Goal: Task Accomplishment & Management: Manage account settings

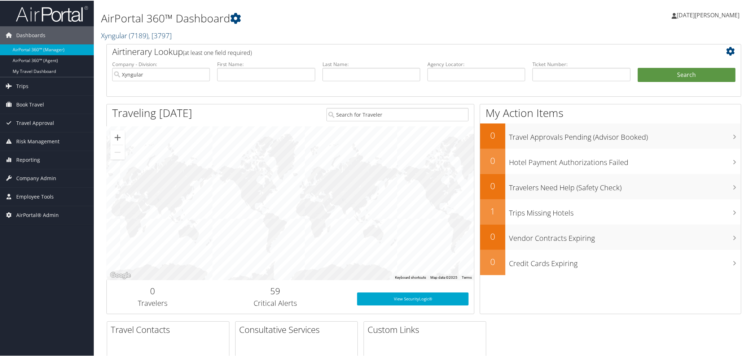
click at [114, 35] on link "Xyngular ( 7189 ) , [ 3797 ]" at bounding box center [136, 35] width 71 height 10
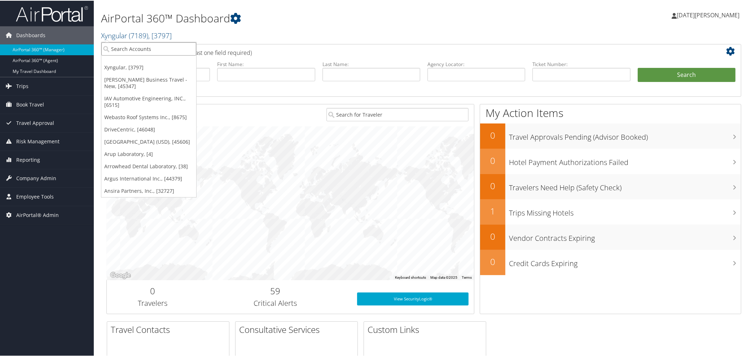
click at [125, 48] on input "search" at bounding box center [148, 47] width 95 height 13
paste input "302028"
type input "302028"
click at [126, 59] on div "University of San Diego (USD) (302028), [45606]" at bounding box center [174, 61] width 155 height 6
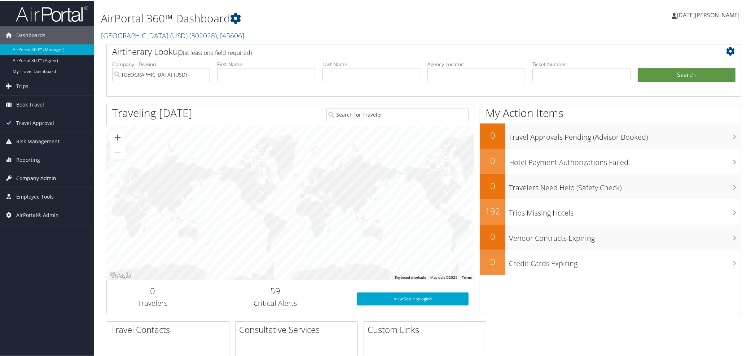
click at [34, 177] on span "Company Admin" at bounding box center [36, 177] width 40 height 18
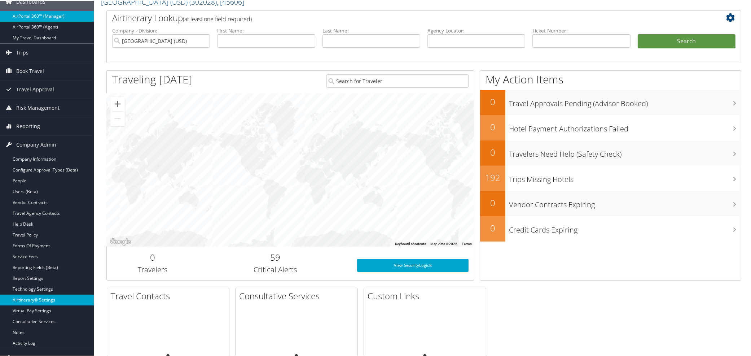
scroll to position [80, 0]
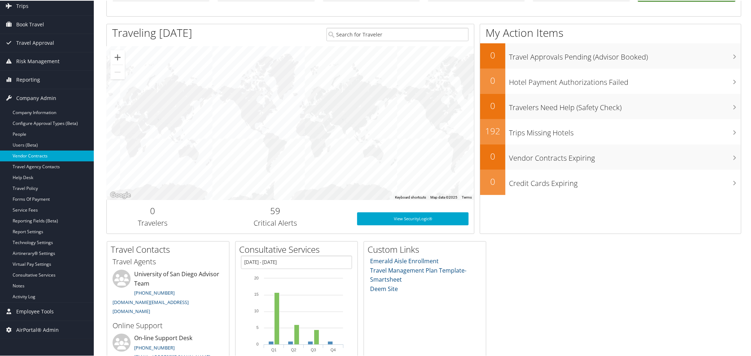
click at [35, 155] on link "Vendor Contracts" at bounding box center [47, 155] width 94 height 11
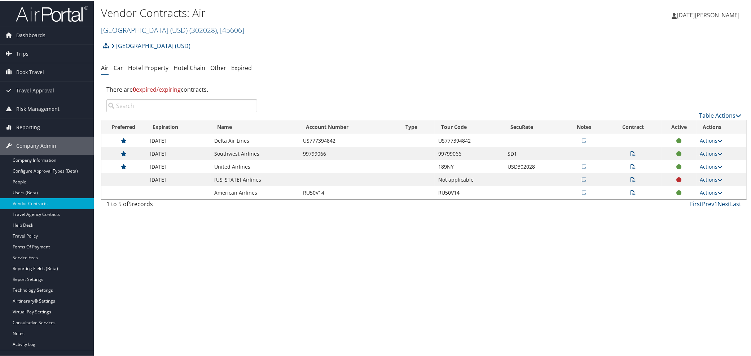
click at [631, 179] on icon at bounding box center [633, 178] width 5 height 5
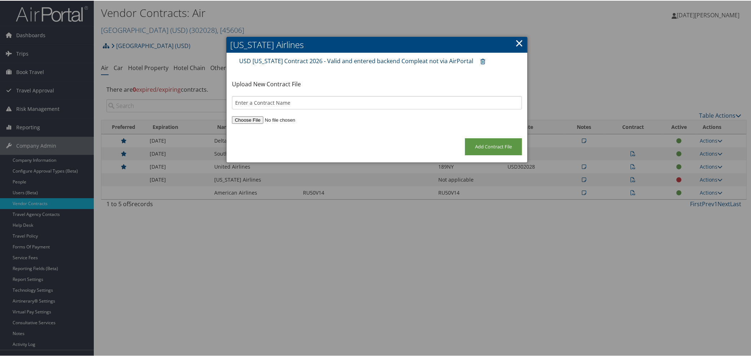
click at [354, 60] on link "USD Alaska Contract 2026 - Valid and entered backend Compleat not via AirPortal" at bounding box center [356, 60] width 234 height 8
click at [515, 44] on link "×" at bounding box center [519, 42] width 8 height 14
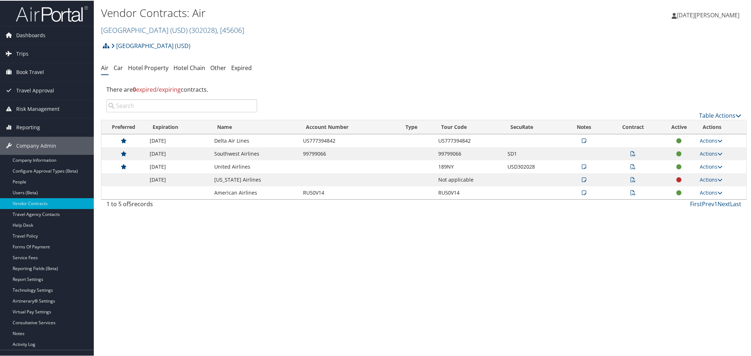
click at [583, 178] on icon at bounding box center [584, 178] width 4 height 5
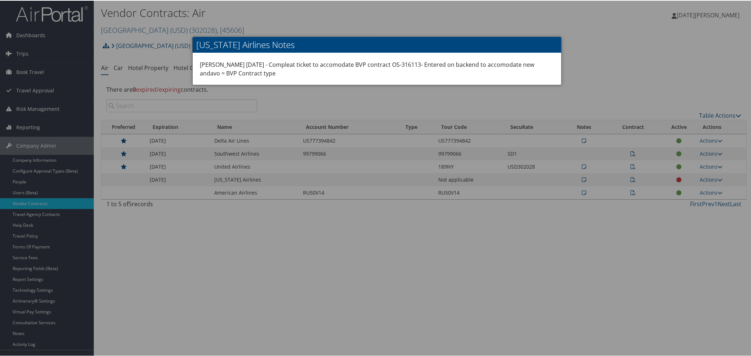
click at [615, 76] on div at bounding box center [377, 178] width 754 height 356
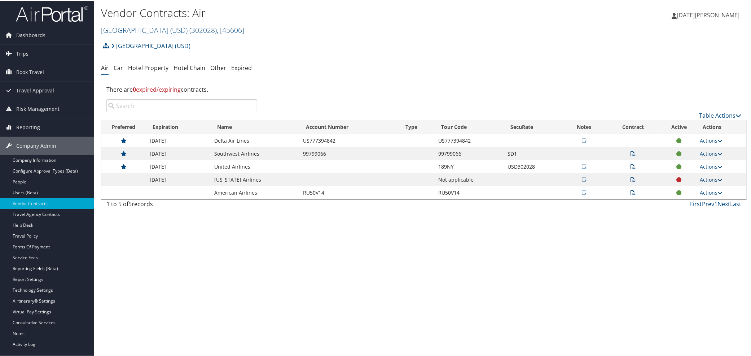
click at [711, 180] on link "Actions" at bounding box center [711, 178] width 23 height 7
click at [692, 212] on link "Edit Contract" at bounding box center [695, 214] width 48 height 12
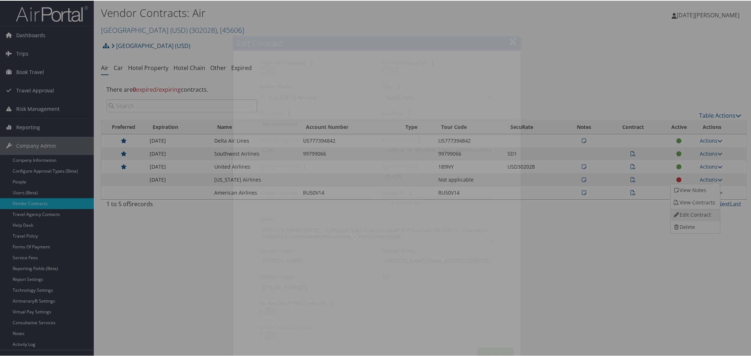
select select "[object Object]"
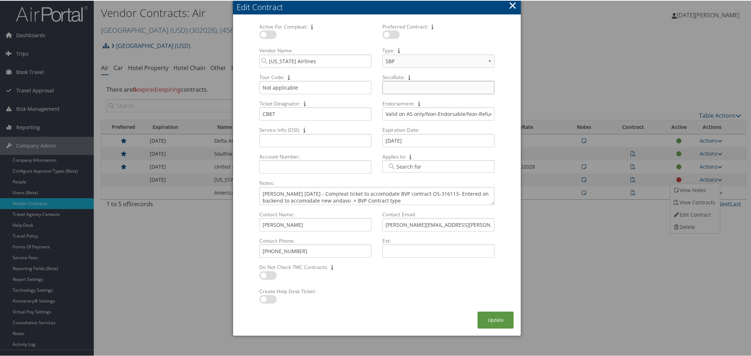
click at [400, 88] on input "SecuRate: Multiple values The selected items contain different values for this …" at bounding box center [438, 86] width 112 height 13
type input "USD"
click at [513, 3] on button "×" at bounding box center [513, 4] width 8 height 14
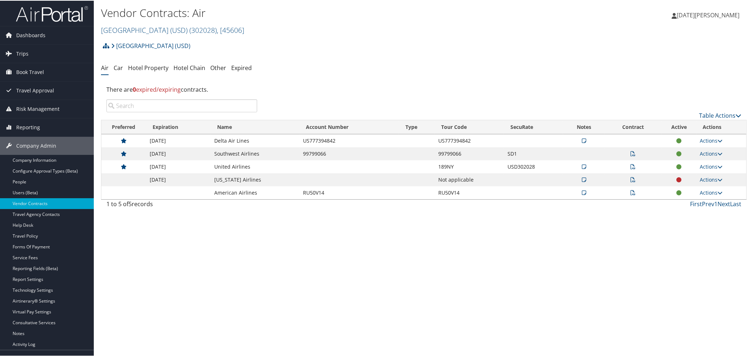
click at [478, 181] on td "Not applicable" at bounding box center [469, 178] width 69 height 13
click at [631, 178] on icon at bounding box center [633, 178] width 5 height 5
click at [627, 180] on td at bounding box center [633, 178] width 57 height 13
click at [631, 179] on icon at bounding box center [633, 178] width 5 height 5
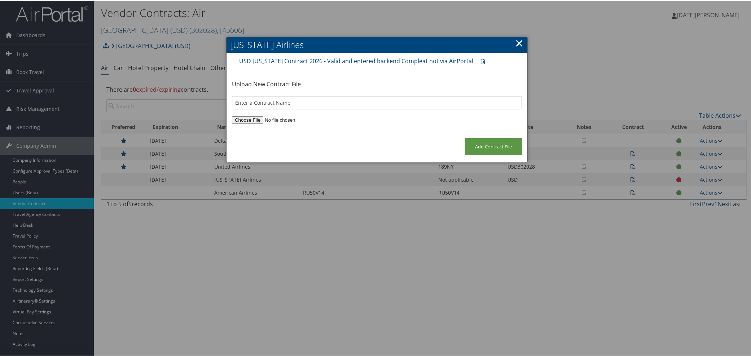
click at [515, 42] on link "×" at bounding box center [519, 42] width 8 height 14
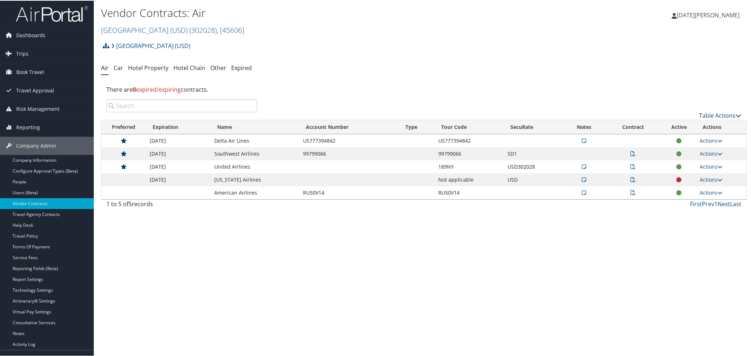
drag, startPoint x: 604, startPoint y: 233, endPoint x: 356, endPoint y: 211, distance: 249.2
click at [604, 233] on div "Vendor Contracts: Air University of San Diego (USD) ( 302028 ) , [ 45606 ] Xyng…" at bounding box center [424, 178] width 660 height 356
click at [631, 180] on icon at bounding box center [633, 178] width 5 height 5
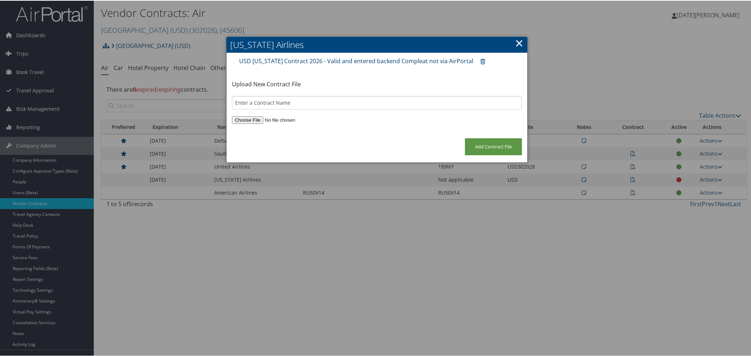
click at [398, 62] on link "USD Alaska Contract 2026 - Valid and entered backend Compleat not via AirPortal" at bounding box center [356, 60] width 234 height 8
click at [332, 132] on div at bounding box center [377, 125] width 301 height 23
click at [516, 40] on link "×" at bounding box center [519, 42] width 8 height 14
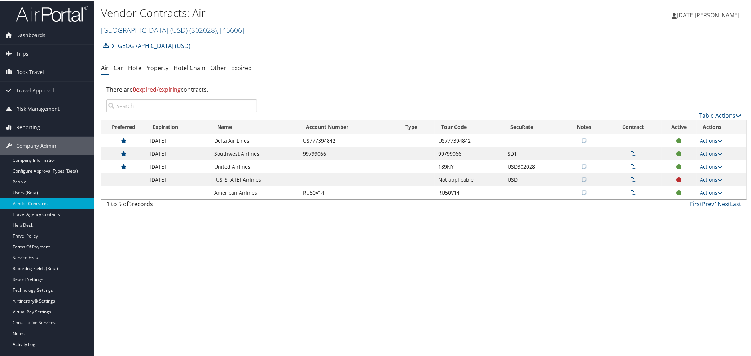
click at [631, 179] on icon at bounding box center [633, 178] width 5 height 5
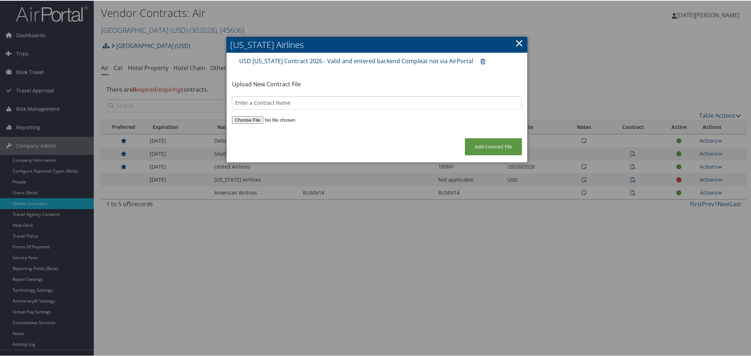
click at [348, 58] on link "USD Alaska Contract 2026 - Valid and entered backend Compleat not via AirPortal" at bounding box center [356, 60] width 234 height 8
click at [515, 41] on link "×" at bounding box center [519, 42] width 8 height 14
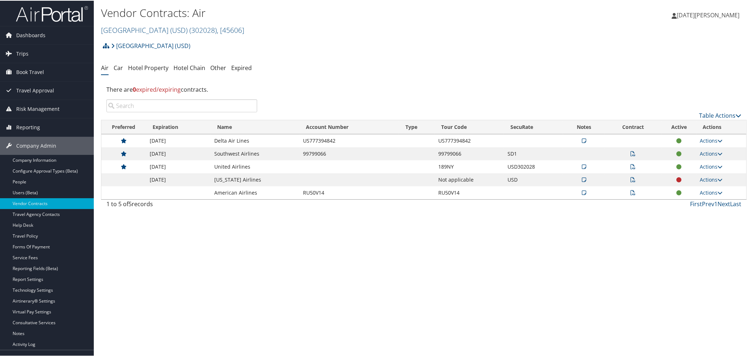
click at [582, 178] on icon at bounding box center [584, 178] width 4 height 5
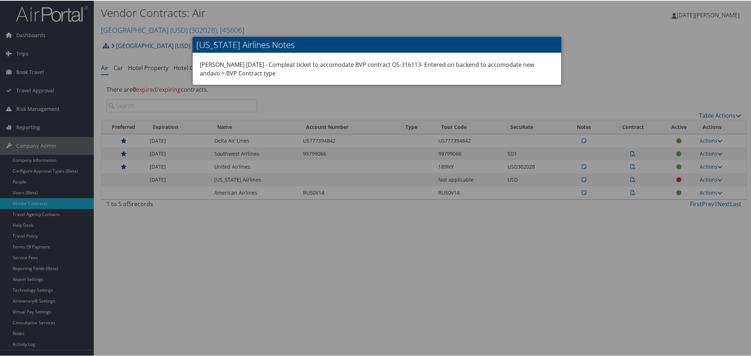
click at [512, 224] on div at bounding box center [377, 178] width 754 height 356
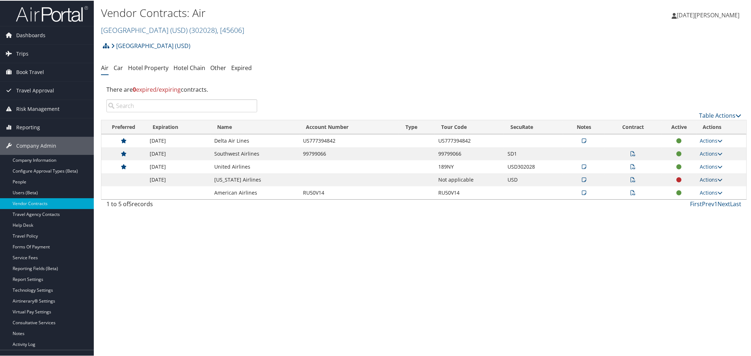
click at [705, 177] on link "Actions" at bounding box center [711, 178] width 23 height 7
click at [688, 210] on link "Edit Contract" at bounding box center [695, 214] width 48 height 12
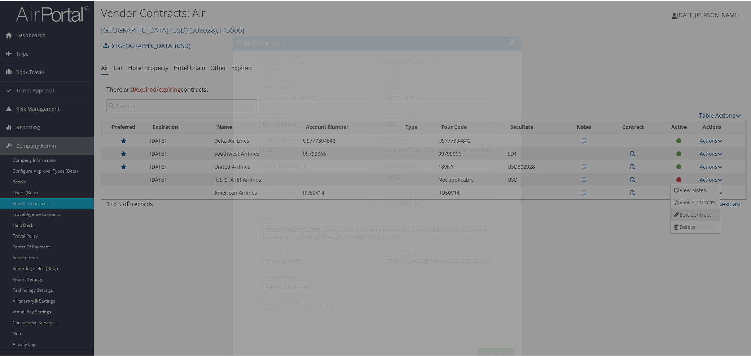
select select "[object Object]"
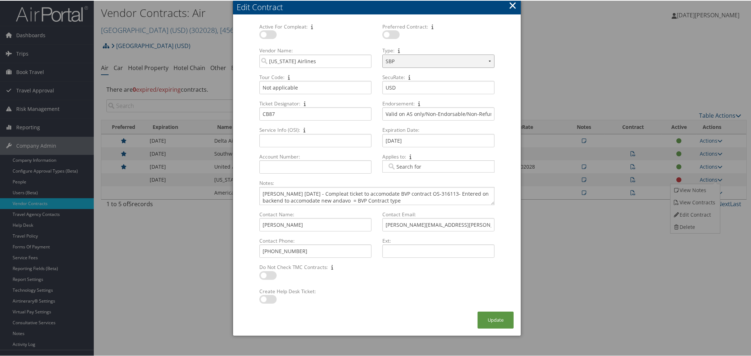
click at [488, 59] on select "Select Type... SBP CVA" at bounding box center [438, 60] width 112 height 13
click at [491, 38] on div at bounding box center [438, 38] width 112 height 17
click at [510, 4] on button "×" at bounding box center [513, 4] width 8 height 14
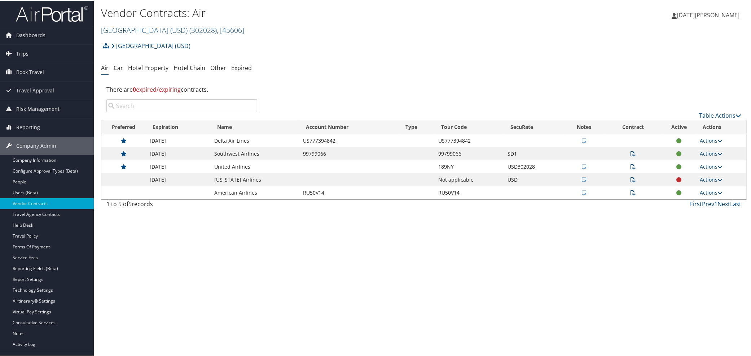
drag, startPoint x: 533, startPoint y: 213, endPoint x: 329, endPoint y: 42, distance: 266.3
click at [329, 42] on div "University of San Diego (USD) Account Structure University of San Diego (USD) (…" at bounding box center [424, 47] width 646 height 19
click at [708, 177] on link "Actions" at bounding box center [711, 178] width 23 height 7
click at [695, 213] on link "Edit Contract" at bounding box center [695, 214] width 48 height 12
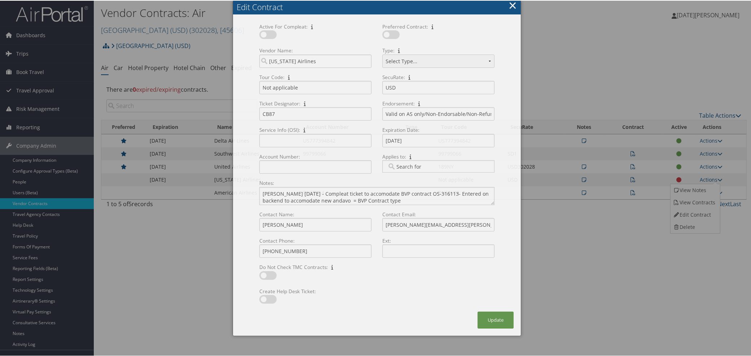
select select "[object Object]"
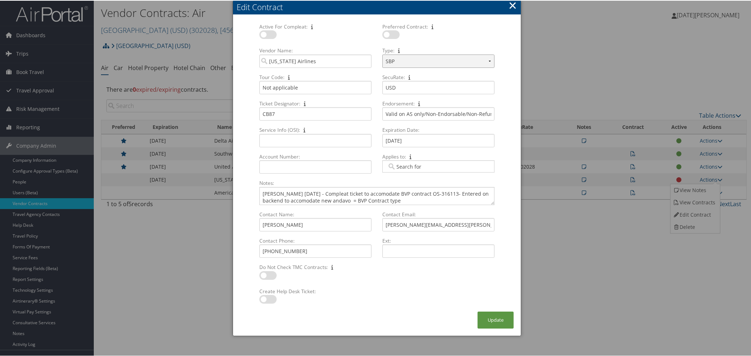
click at [436, 61] on select "Select Type... SBP CVA" at bounding box center [438, 60] width 112 height 13
click at [465, 65] on select "Select Type... SBP CVA" at bounding box center [438, 60] width 112 height 13
click at [513, 4] on button "×" at bounding box center [513, 4] width 8 height 14
